Goal: Go to known website: Go to known website

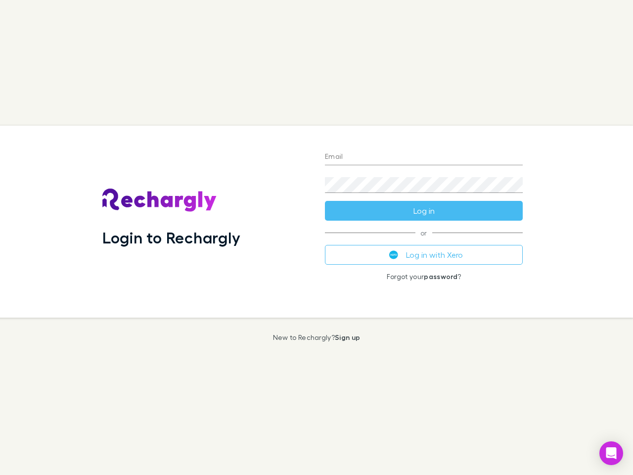
click at [317, 237] on div "Login to Rechargly" at bounding box center [205, 222] width 223 height 192
click at [424, 157] on input "Email" at bounding box center [424, 157] width 198 height 16
click at [424, 211] on form "Email Password Log in" at bounding box center [424, 180] width 198 height 79
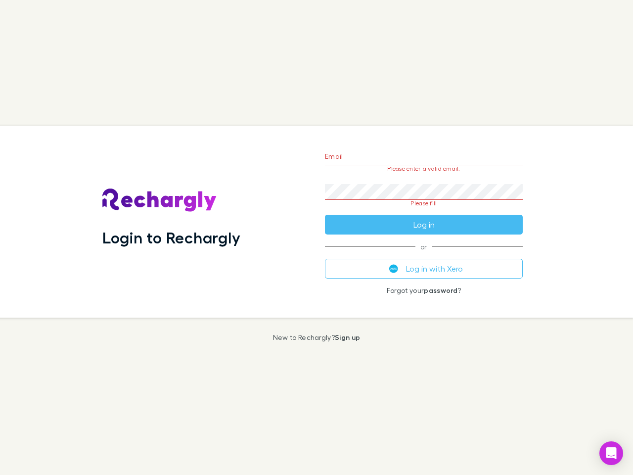
click at [424, 255] on div "Email Please enter a valid email. Password Please fill Log in or Log in with Xe…" at bounding box center [424, 222] width 214 height 192
click at [611, 453] on icon "Open Intercom Messenger" at bounding box center [611, 453] width 10 height 12
